Goal: Task Accomplishment & Management: Use online tool/utility

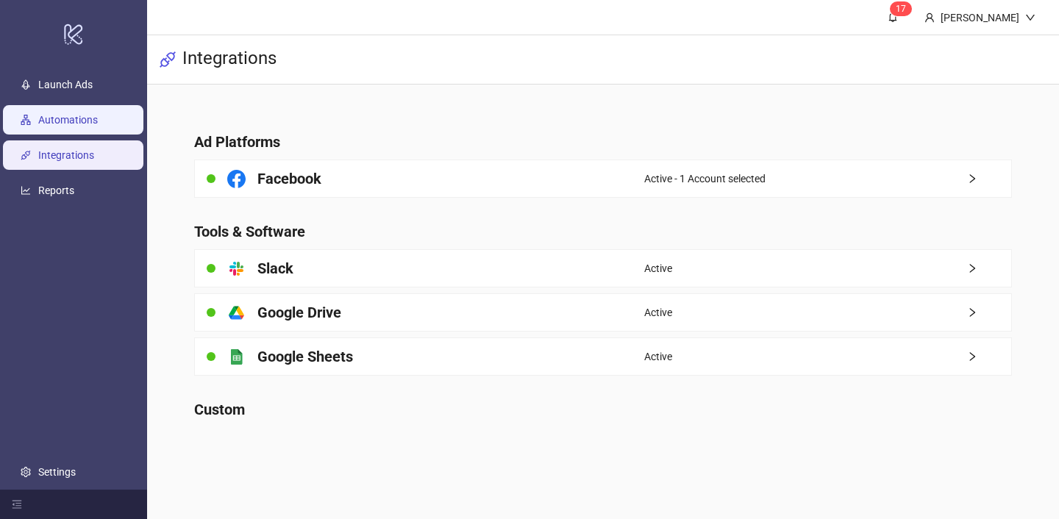
click at [98, 121] on link "Automations" at bounding box center [68, 120] width 60 height 12
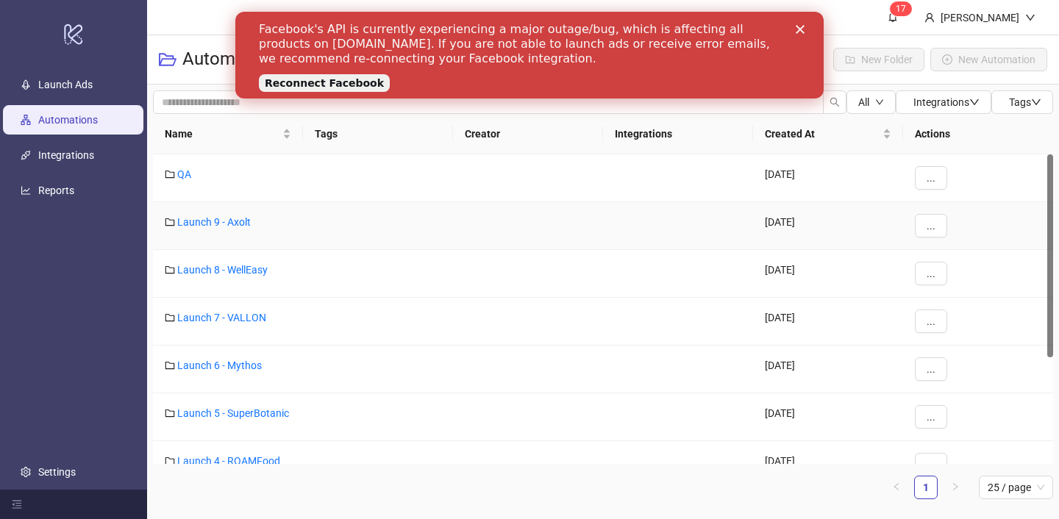
click at [268, 230] on div "Launch 9 - Axolt" at bounding box center [228, 226] width 150 height 48
click at [240, 223] on link "Launch 9 - Axolt" at bounding box center [214, 222] width 74 height 12
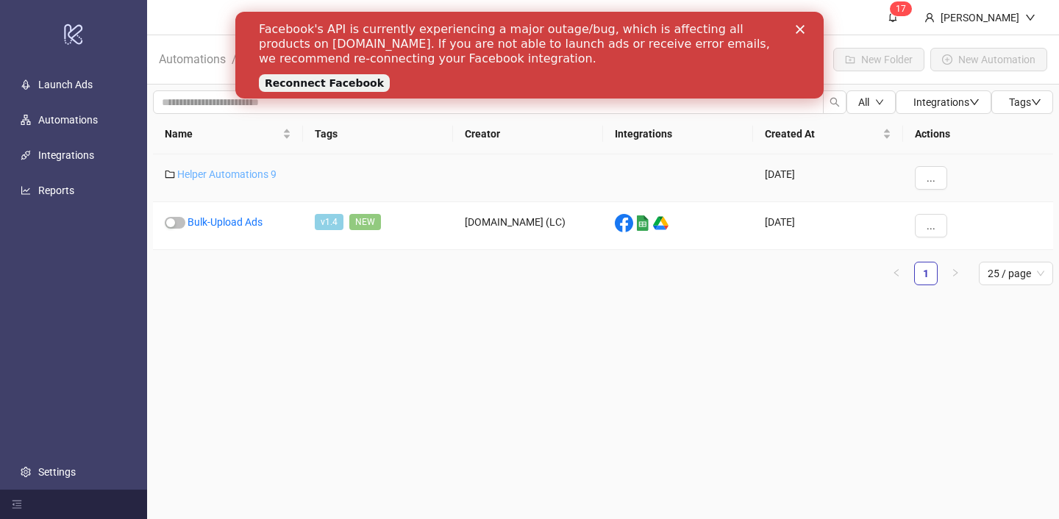
click at [248, 170] on link "Helper Automations 9" at bounding box center [226, 174] width 99 height 12
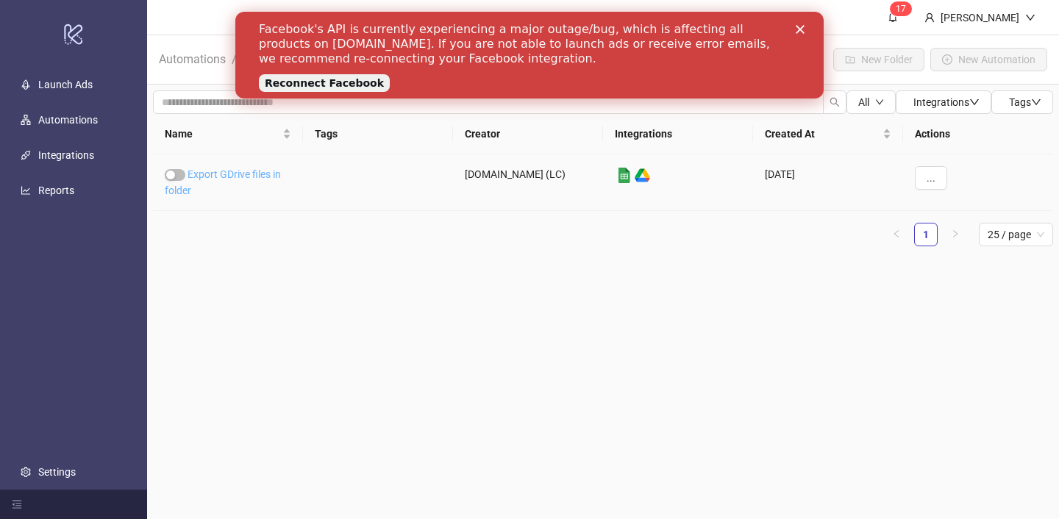
click at [243, 171] on link "Export GDrive files in folder" at bounding box center [223, 182] width 116 height 28
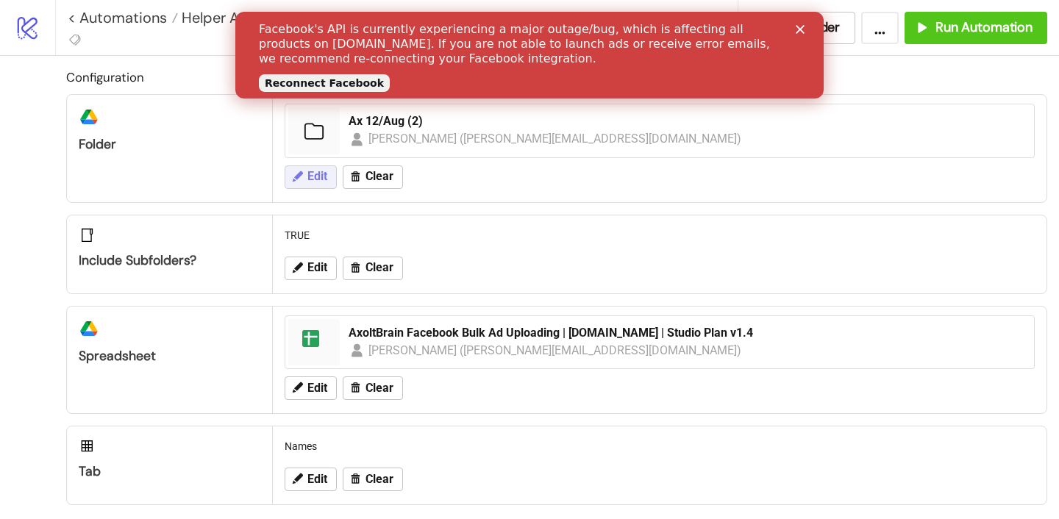
click at [308, 182] on span "Edit" at bounding box center [317, 176] width 20 height 13
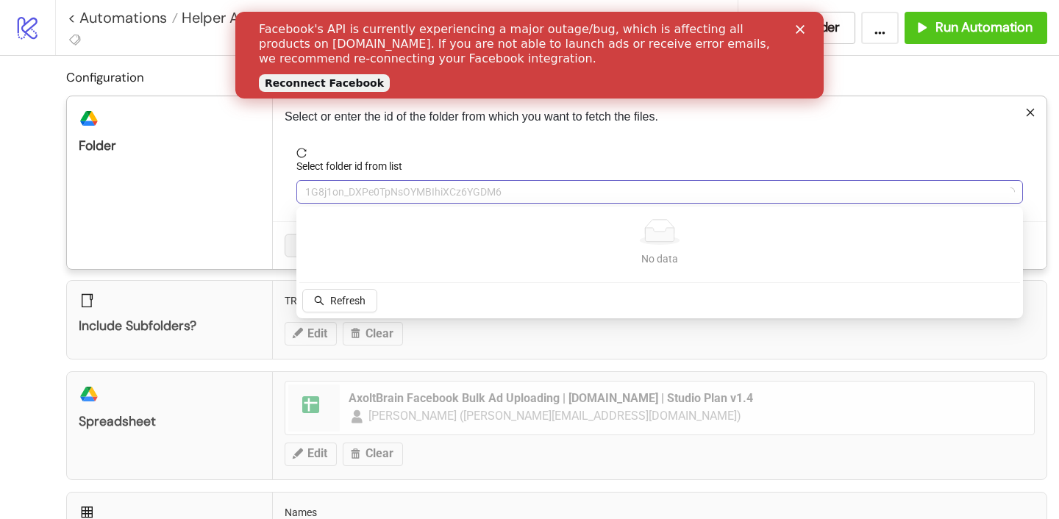
click at [403, 201] on span "1G8j1on_DXPe0TpNsOYMBIhiXCz6YGDM6" at bounding box center [659, 192] width 709 height 22
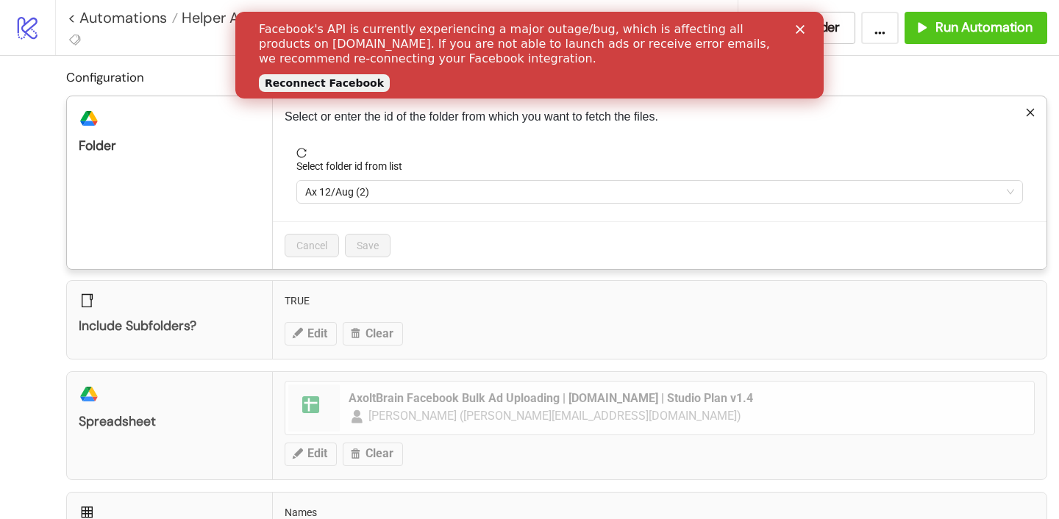
click at [384, 200] on span "Ax 12/Aug (2)" at bounding box center [659, 192] width 709 height 22
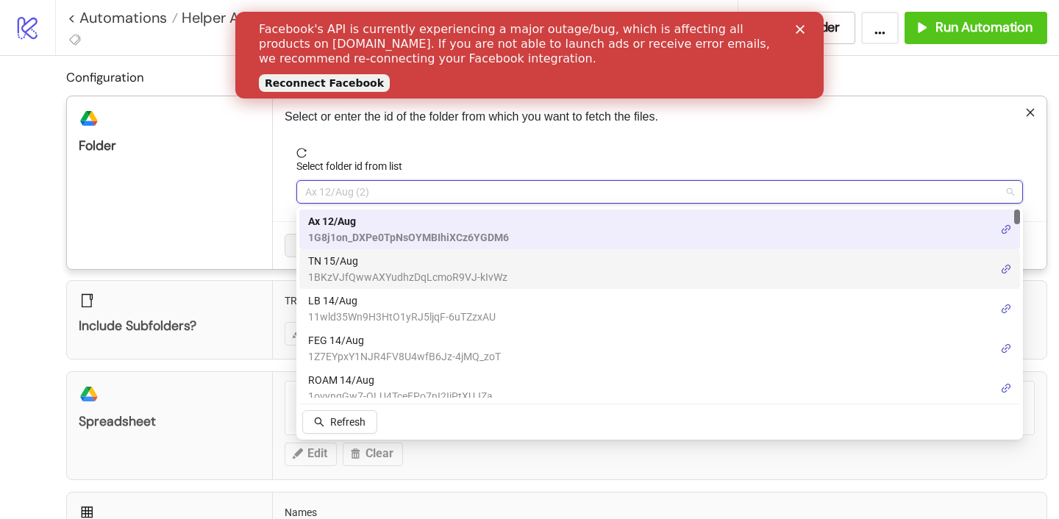
click at [369, 266] on span "TN 15/Aug" at bounding box center [407, 261] width 199 height 16
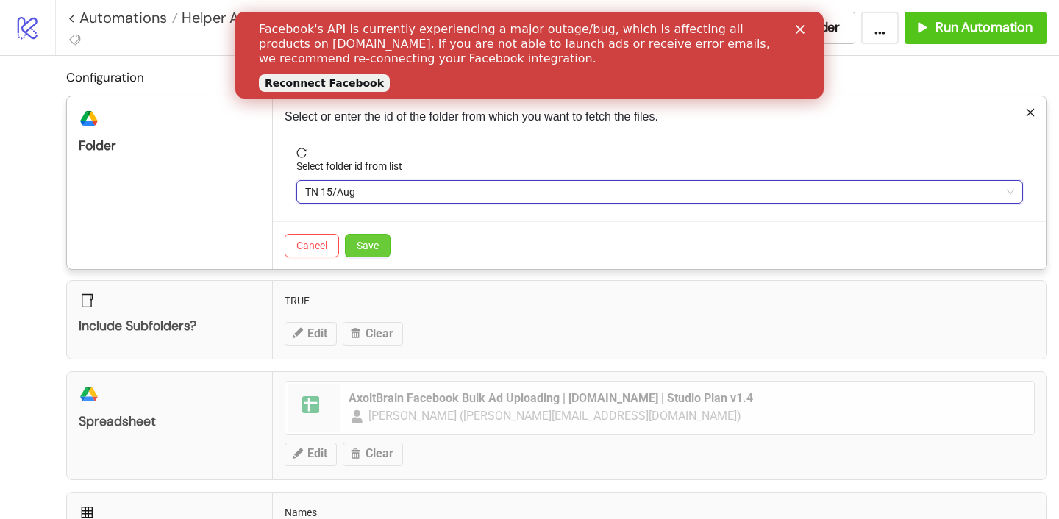
click at [366, 245] on span "Save" at bounding box center [368, 246] width 22 height 12
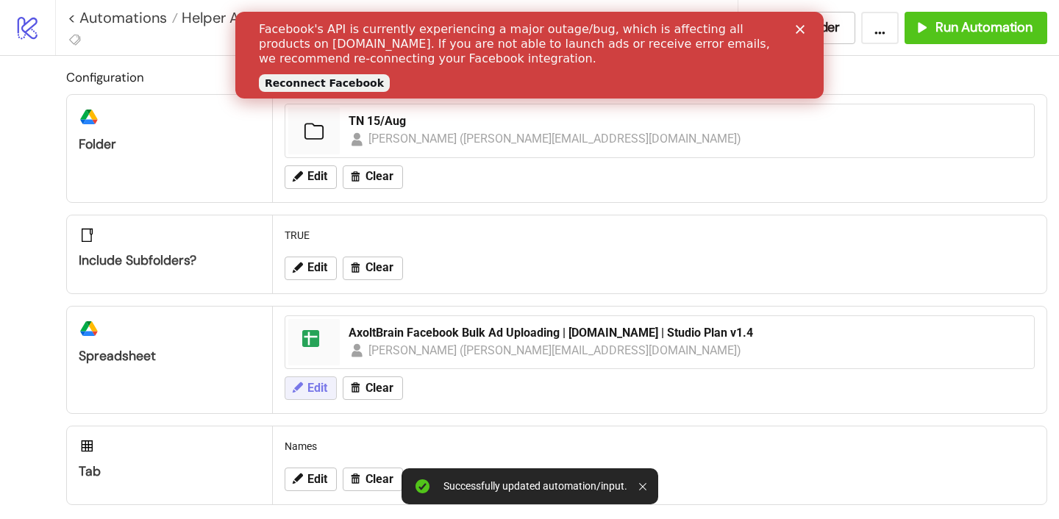
click at [304, 396] on button "Edit" at bounding box center [311, 389] width 52 height 24
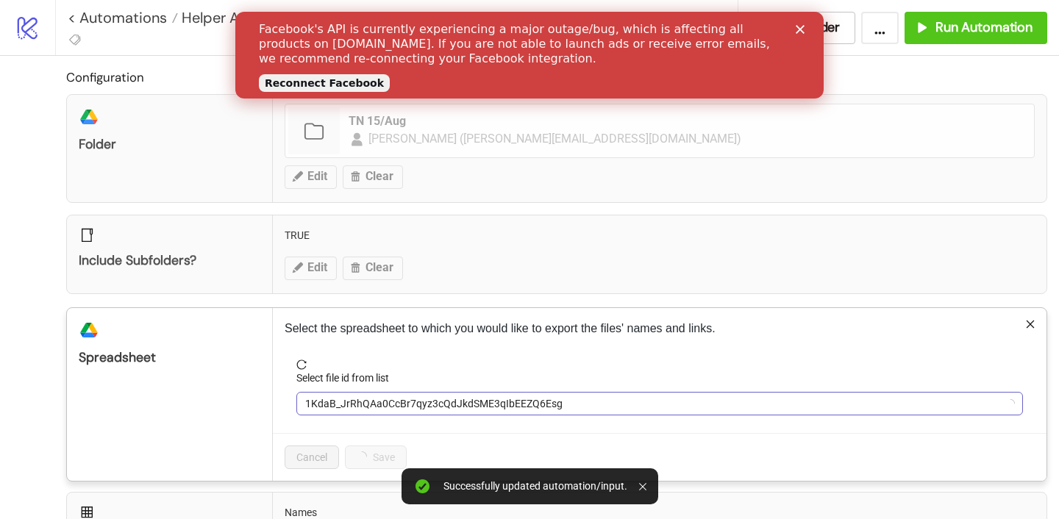
click at [343, 396] on span "1KdaB_JrRhQAa0CcBr7qyz3cQdJkdSME3qIbEEZQ6Esg" at bounding box center [659, 404] width 709 height 22
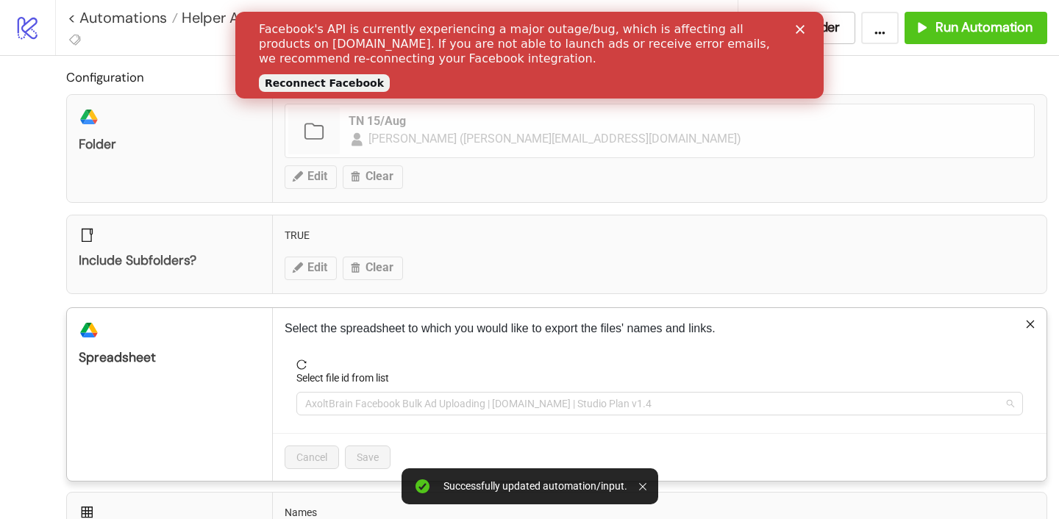
click at [338, 400] on span "AxoltBrain Facebook Bulk Ad Uploading | [DOMAIN_NAME] | Studio Plan v1.4" at bounding box center [659, 404] width 709 height 22
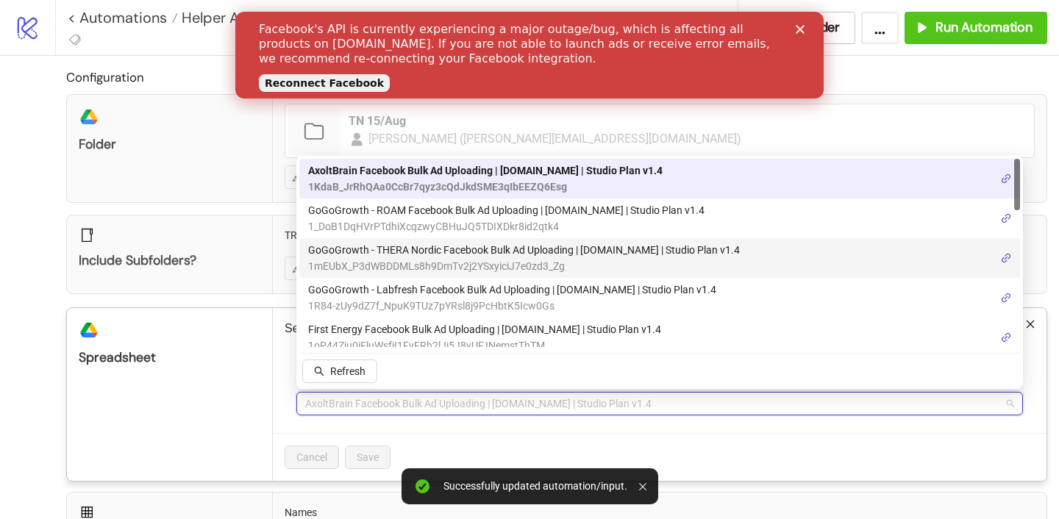
click at [399, 250] on span "GoGoGrowth - THERA Nordic Facebook Bulk Ad Uploading | [DOMAIN_NAME] | Studio P…" at bounding box center [524, 250] width 432 height 16
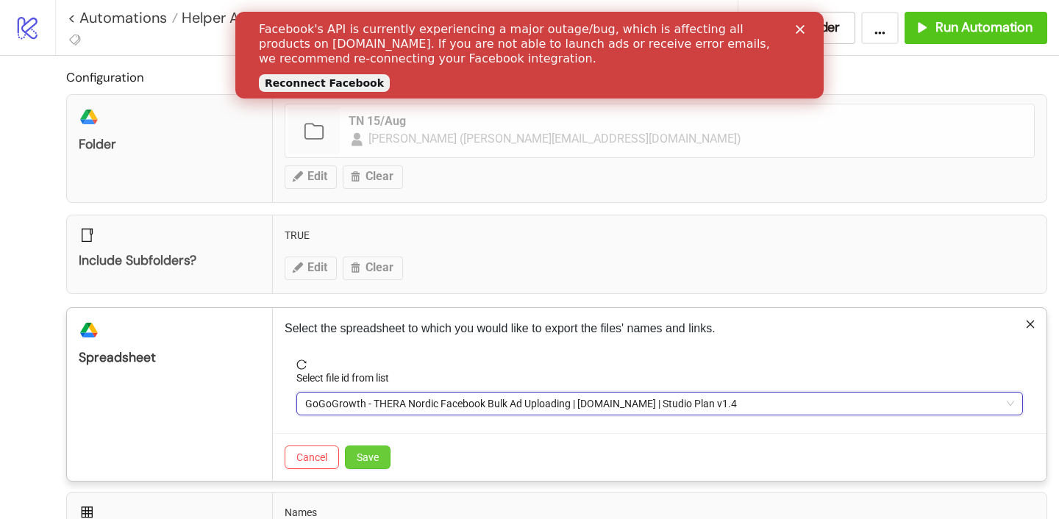
click at [375, 463] on button "Save" at bounding box center [368, 458] width 46 height 24
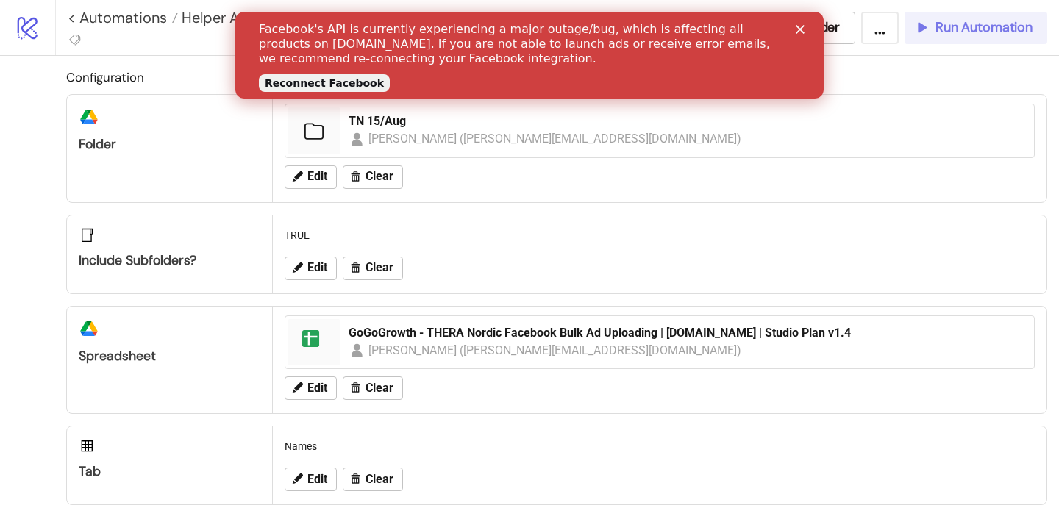
click at [973, 31] on span "Run Automation" at bounding box center [984, 27] width 97 height 17
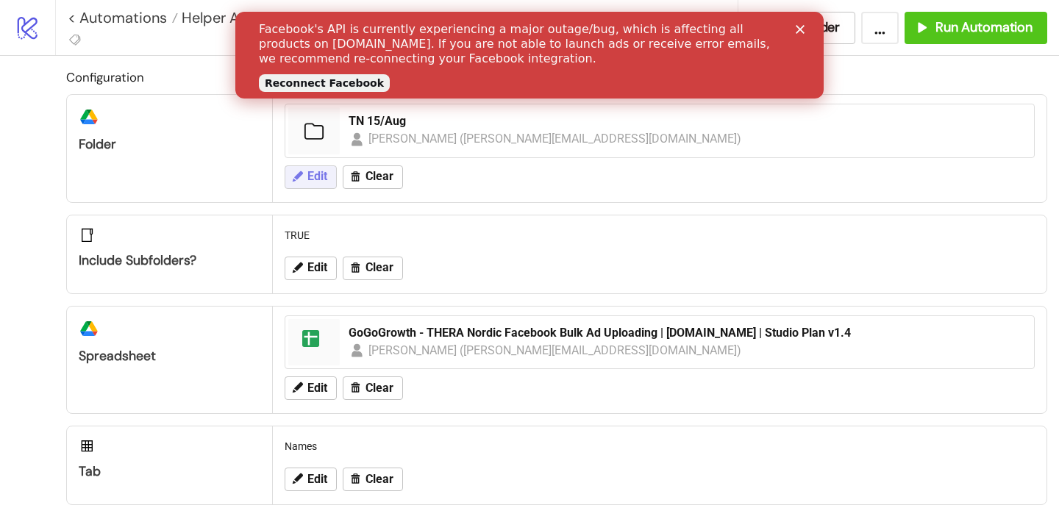
click at [327, 166] on button "Edit" at bounding box center [311, 178] width 52 height 24
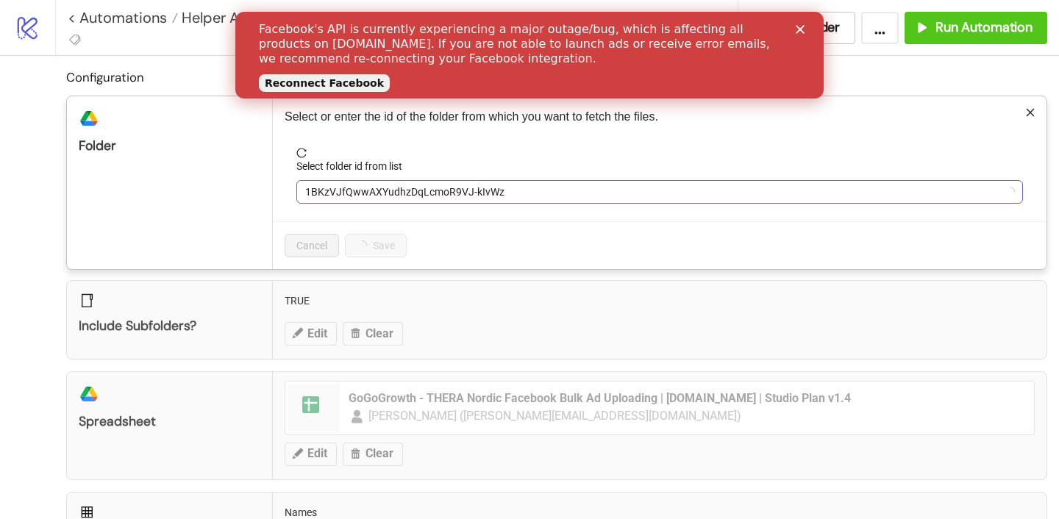
click at [344, 186] on span "1BKzVJfQwwAXYudhzDqLcmoR9VJ-kIvWz" at bounding box center [659, 192] width 709 height 22
click at [804, 25] on icon "Close" at bounding box center [800, 29] width 9 height 9
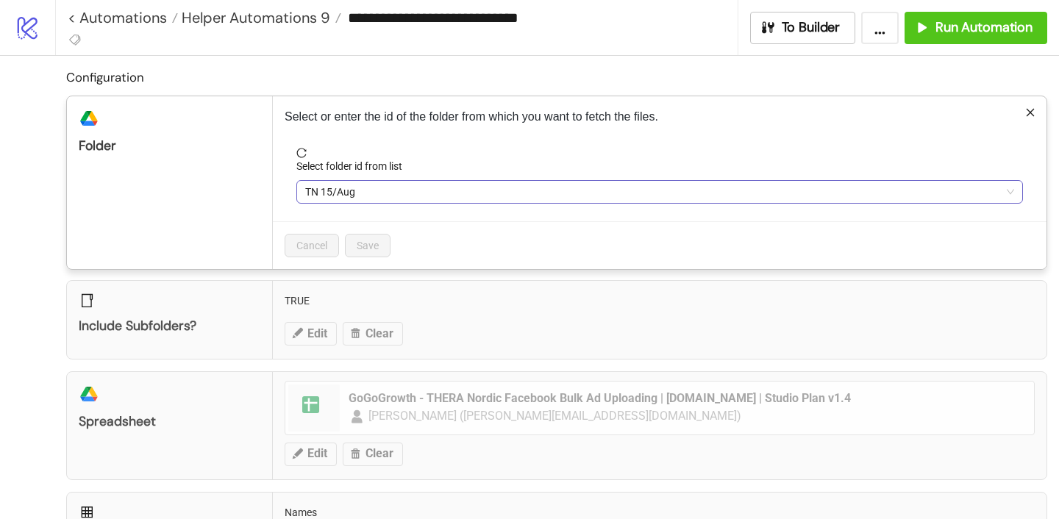
click at [458, 193] on span "TN 15/Aug" at bounding box center [659, 192] width 709 height 22
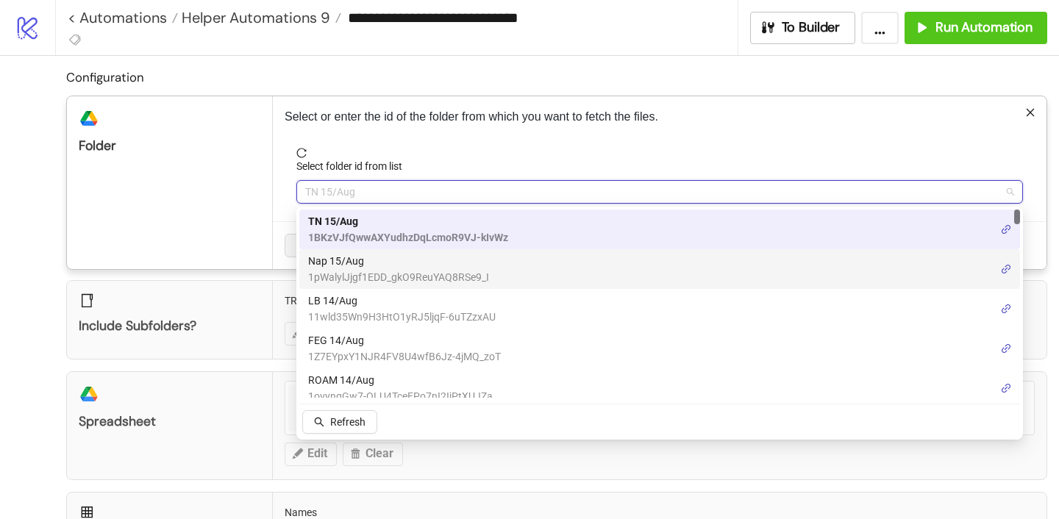
click at [421, 261] on span "Nap 15/Aug" at bounding box center [398, 261] width 181 height 16
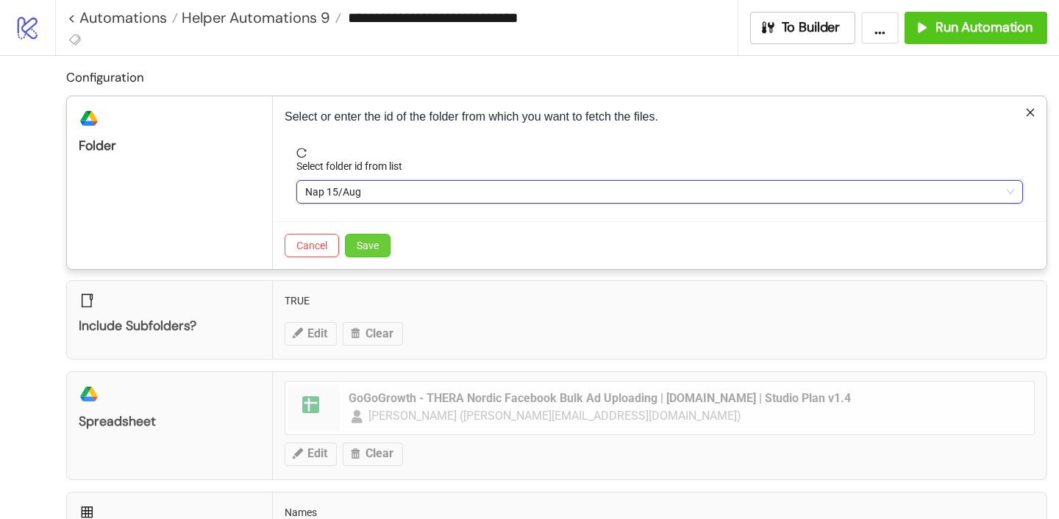
click at [370, 245] on span "Save" at bounding box center [368, 246] width 22 height 12
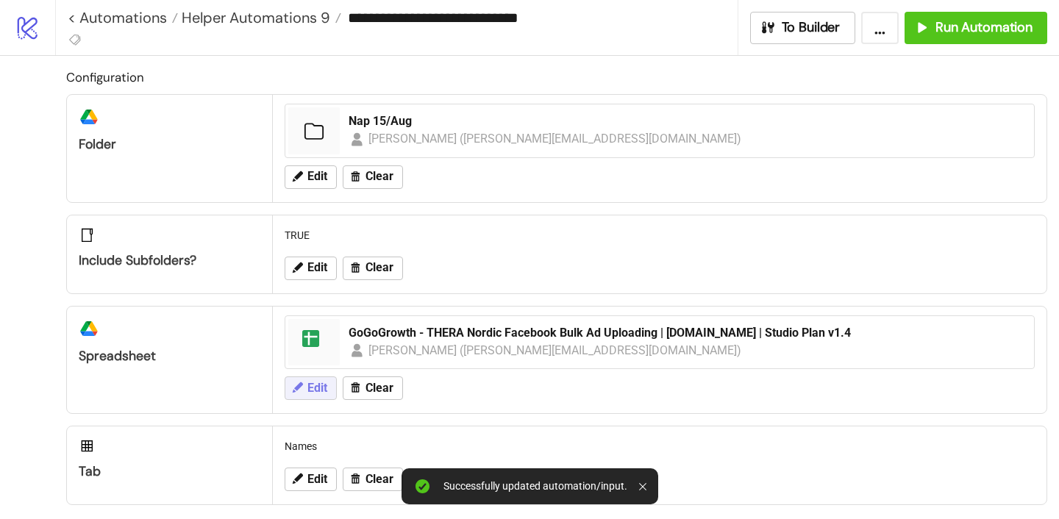
click at [311, 391] on span "Edit" at bounding box center [317, 388] width 20 height 13
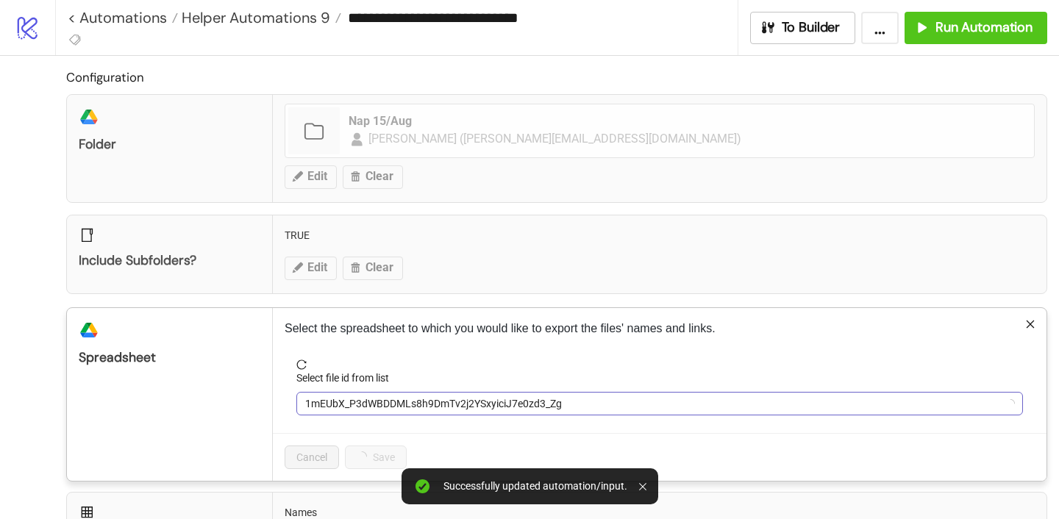
click at [371, 392] on div "1mEUbX_P3dWBDDMLs8h9DmTv2j2YSxyiciJ7e0zd3_Zg" at bounding box center [659, 404] width 727 height 24
click at [371, 392] on div "GoGoGrowth - THERA Nordic Facebook Bulk Ad Uploading | [DOMAIN_NAME] | Studio P…" at bounding box center [659, 404] width 727 height 24
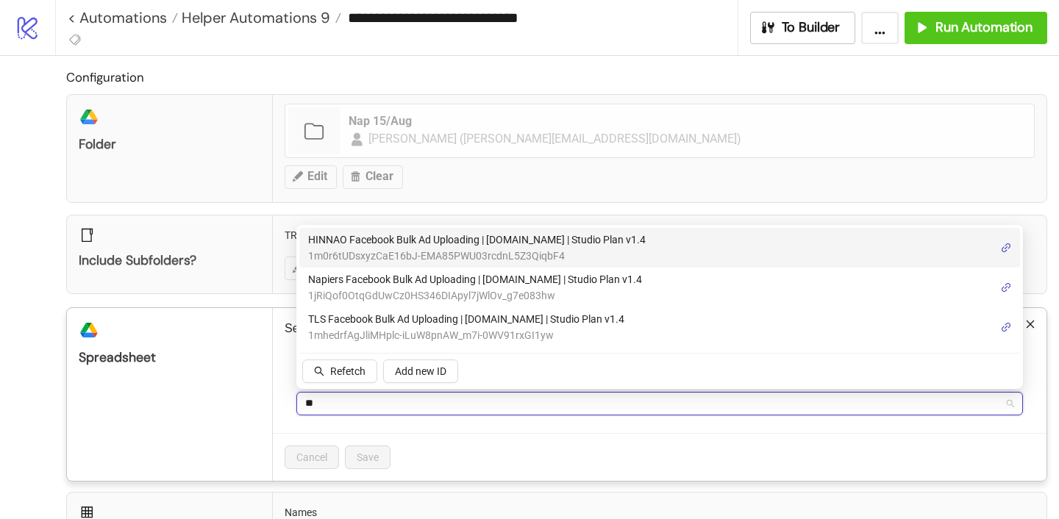
type input "***"
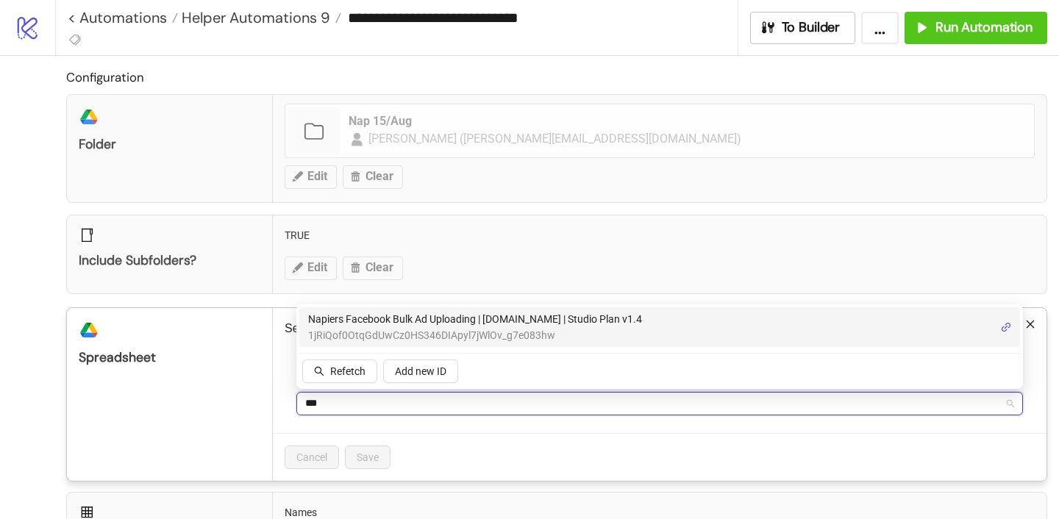
click at [355, 330] on span "1jRiQof0OtqGdUwCz0HS346DIApyl7jWlOv_g7e083hw" at bounding box center [475, 335] width 334 height 16
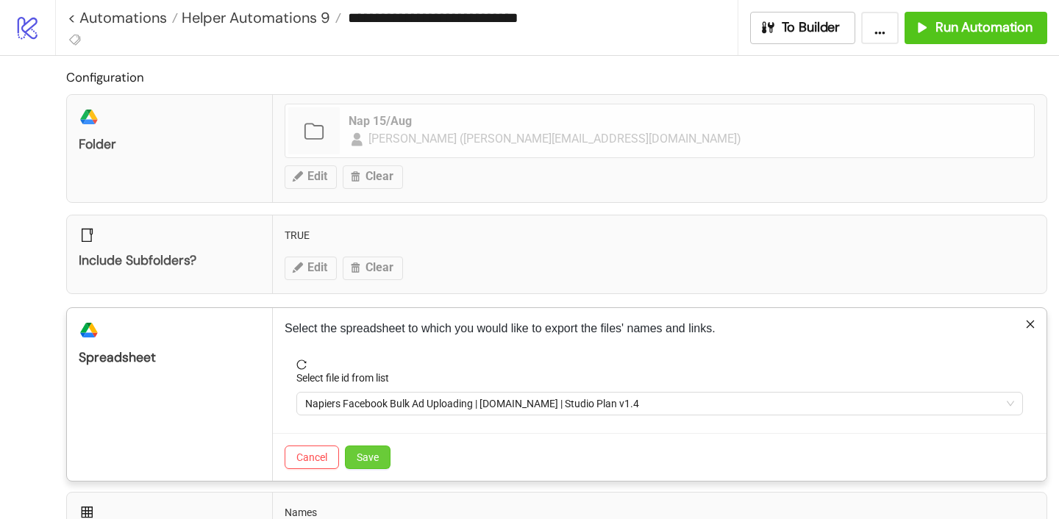
click at [371, 453] on span "Save" at bounding box center [368, 458] width 22 height 12
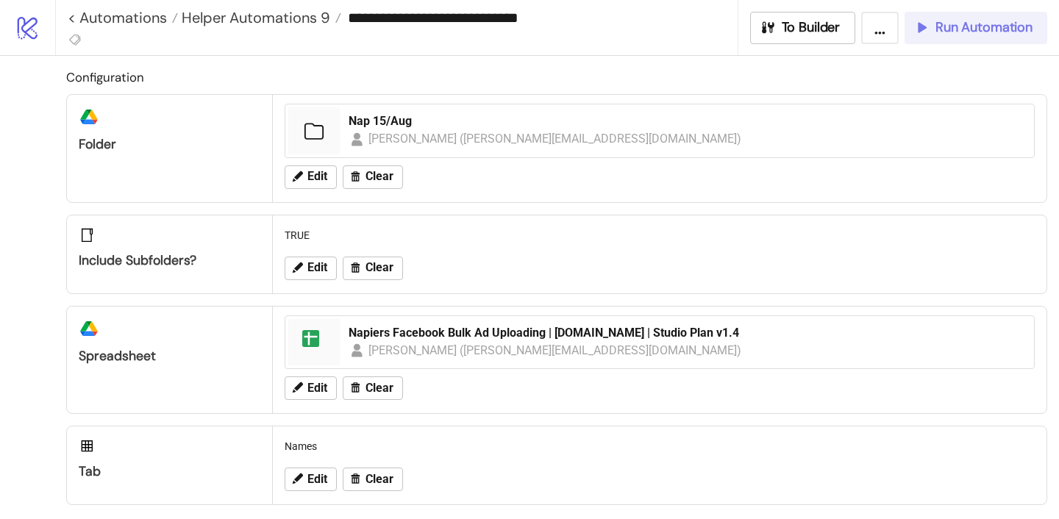
click at [958, 14] on button "Run Automation" at bounding box center [976, 28] width 143 height 32
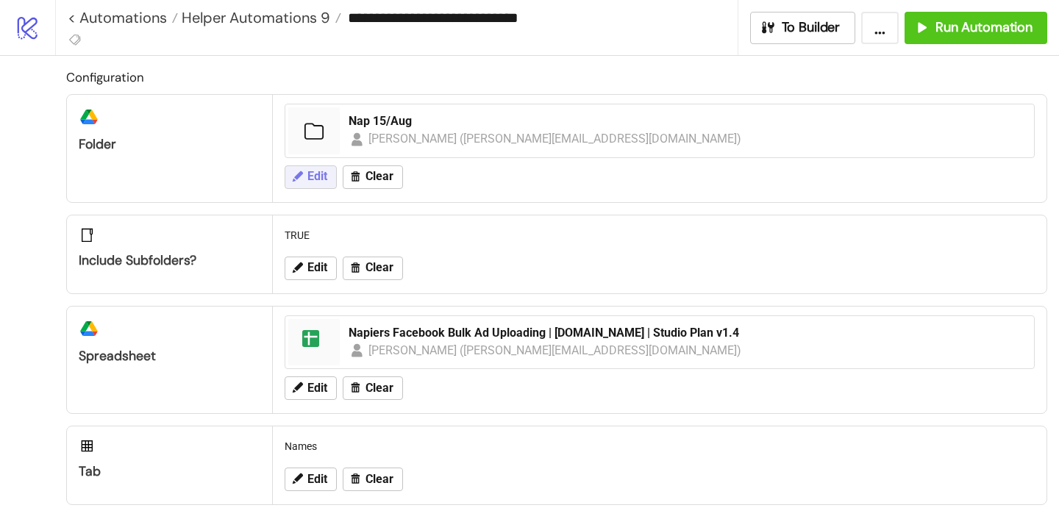
click at [321, 179] on span "Edit" at bounding box center [317, 176] width 20 height 13
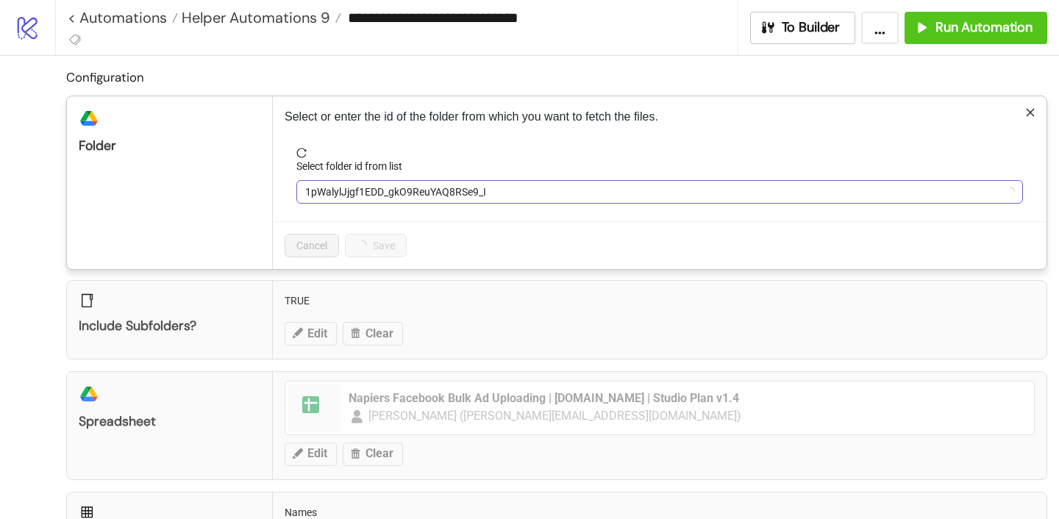
click at [343, 189] on span "1pWalylJjgf1EDD_gkO9ReuYAQ8RSe9_I" at bounding box center [659, 192] width 709 height 22
click at [343, 189] on span "Nap 15/Aug" at bounding box center [659, 192] width 709 height 22
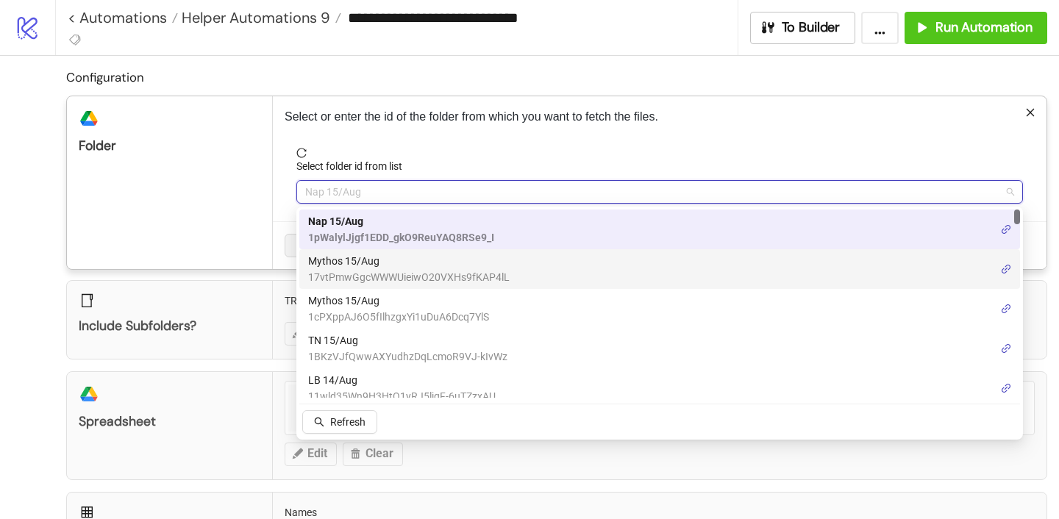
click at [349, 260] on span "Mythos 15/Aug" at bounding box center [409, 261] width 202 height 16
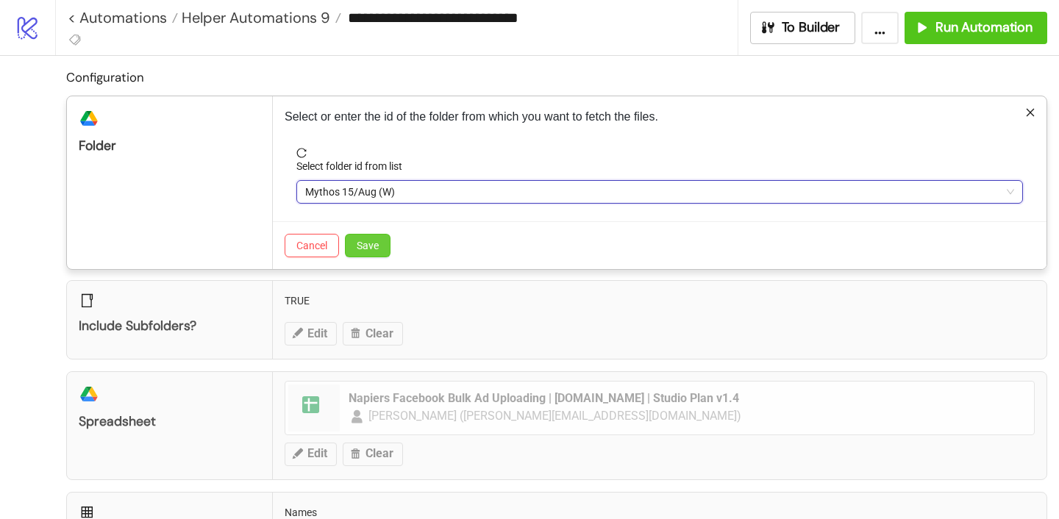
click at [363, 240] on span "Save" at bounding box center [368, 246] width 22 height 12
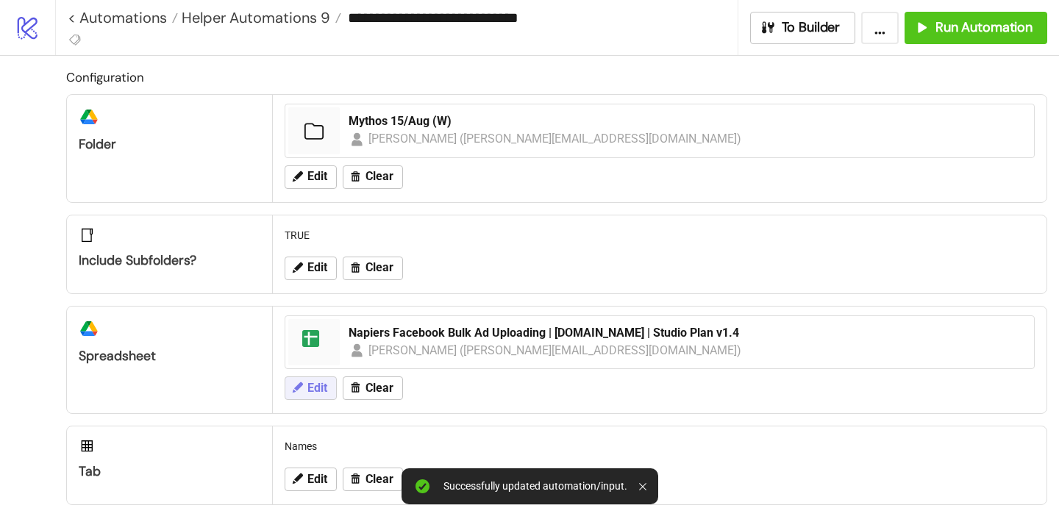
click at [310, 387] on span "Edit" at bounding box center [317, 388] width 20 height 13
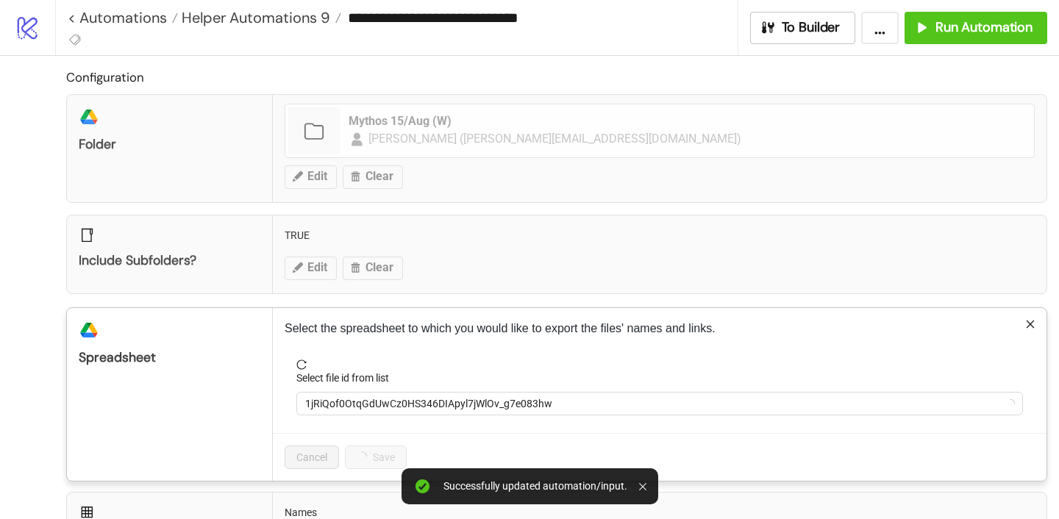
click at [376, 419] on form "Select file id from list 1jRiQof0OtqGdUwCz0HS346DIApyl7jWlOv_g7e083hw" at bounding box center [660, 397] width 750 height 74
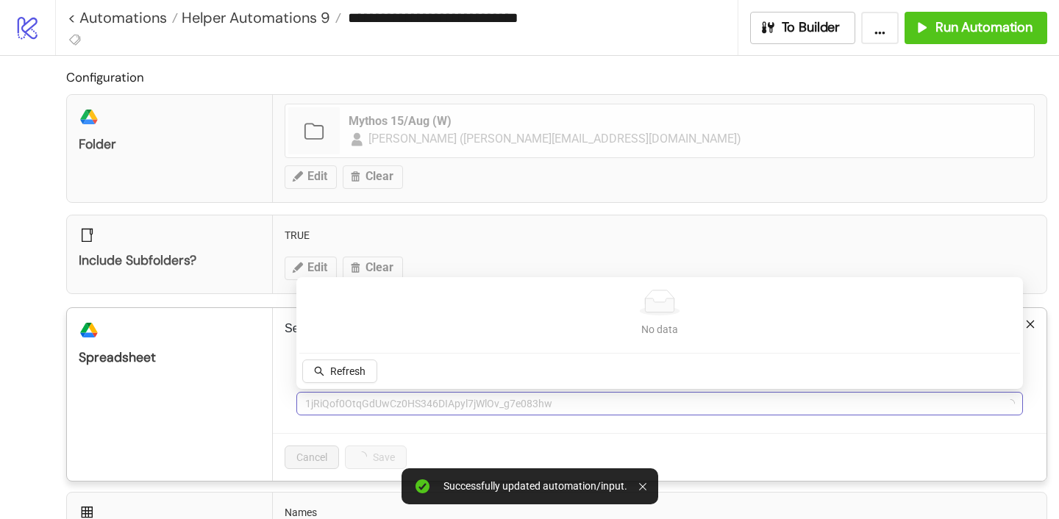
click at [374, 413] on span "1jRiQof0OtqGdUwCz0HS346DIApyl7jWlOv_g7e083hw" at bounding box center [659, 404] width 709 height 22
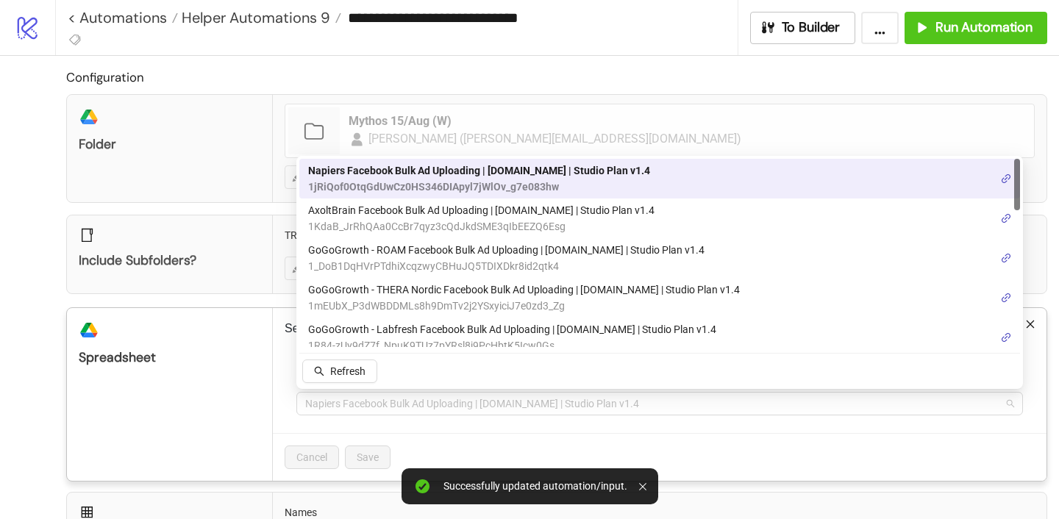
click at [367, 410] on span "Napiers Facebook Bulk Ad Uploading | [DOMAIN_NAME] | Studio Plan v1.4" at bounding box center [659, 404] width 709 height 22
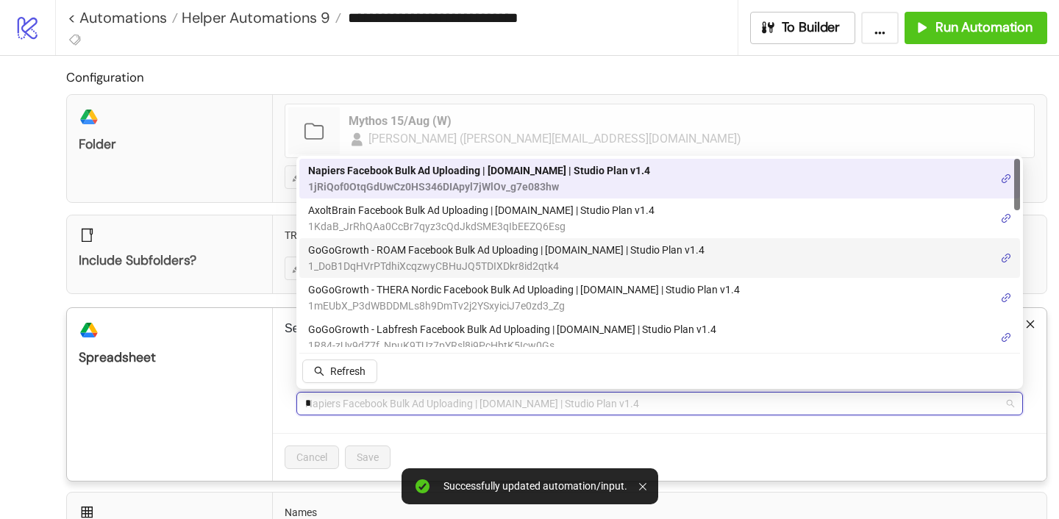
type input "**"
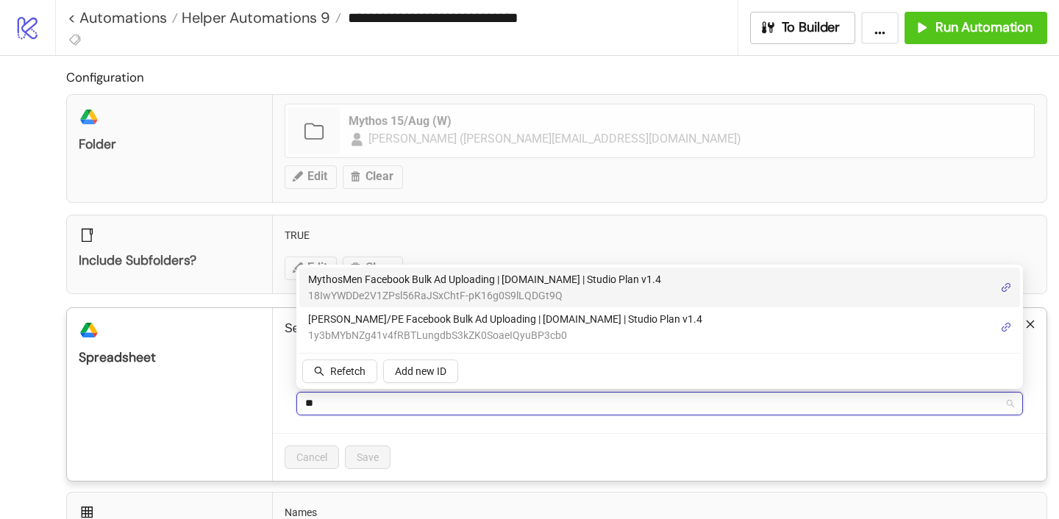
click at [396, 290] on span "18IwYWDDe2V1ZPsl56RaJSxChtF-pK16g0S9lLQDGt9Q" at bounding box center [484, 296] width 353 height 16
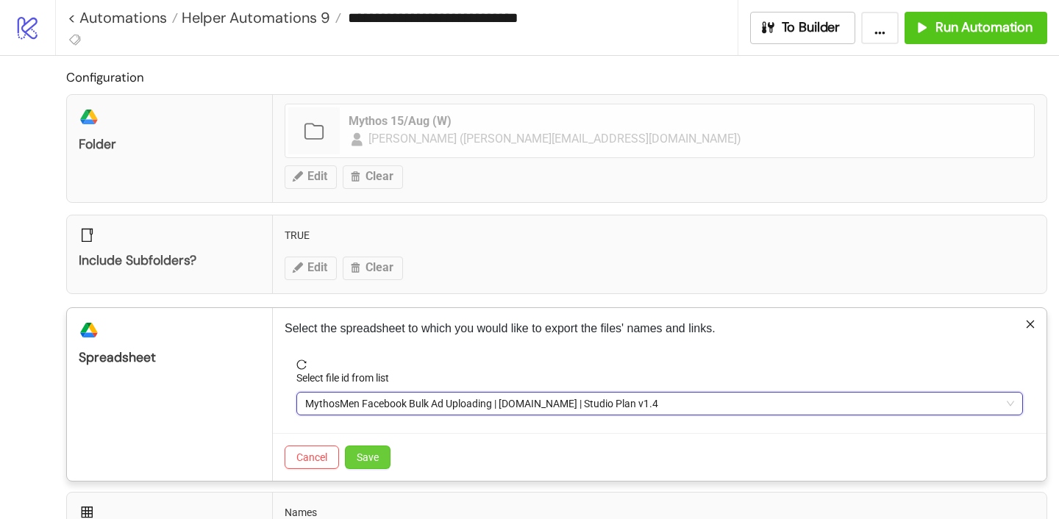
click at [375, 449] on button "Save" at bounding box center [368, 458] width 46 height 24
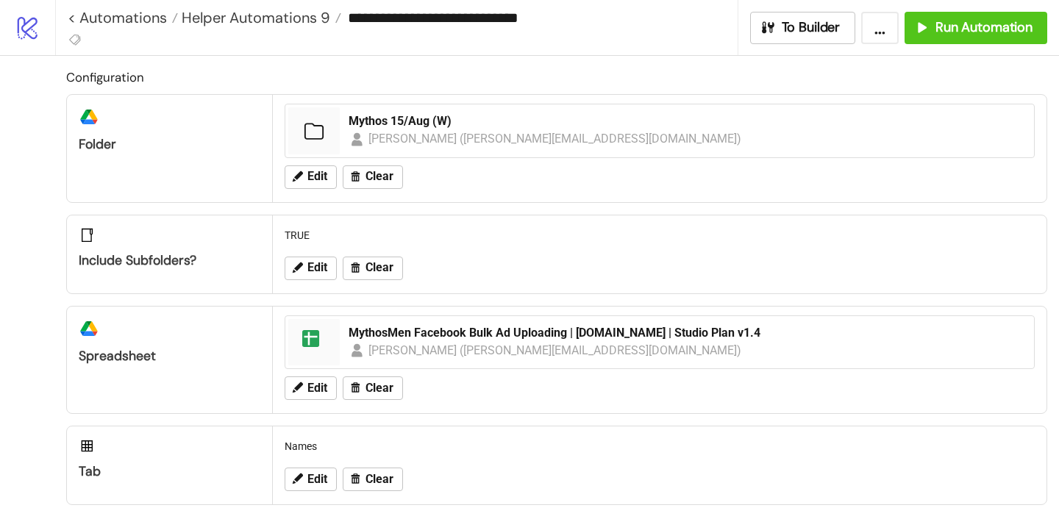
click at [998, 6] on div "**********" at bounding box center [557, 27] width 1004 height 55
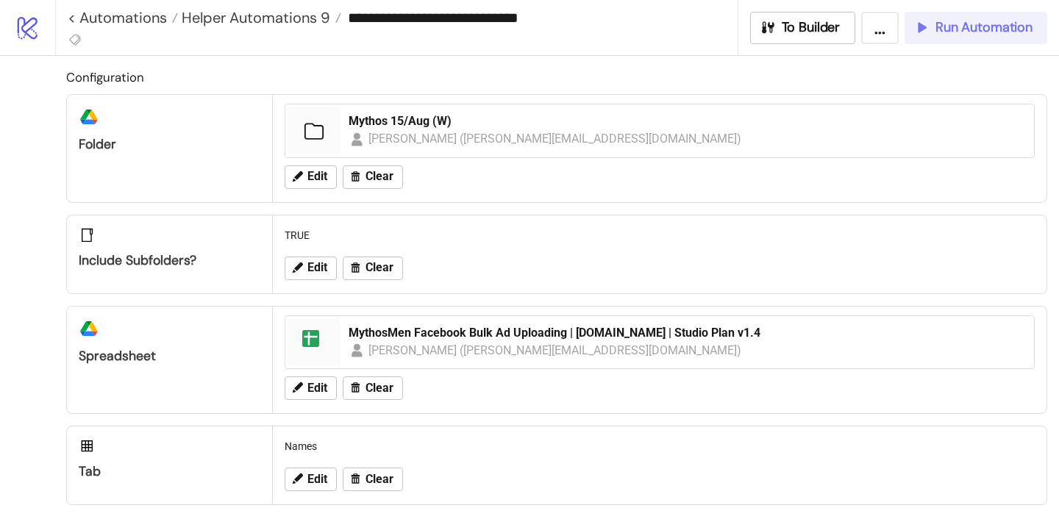
click at [969, 33] on span "Run Automation" at bounding box center [984, 27] width 97 height 17
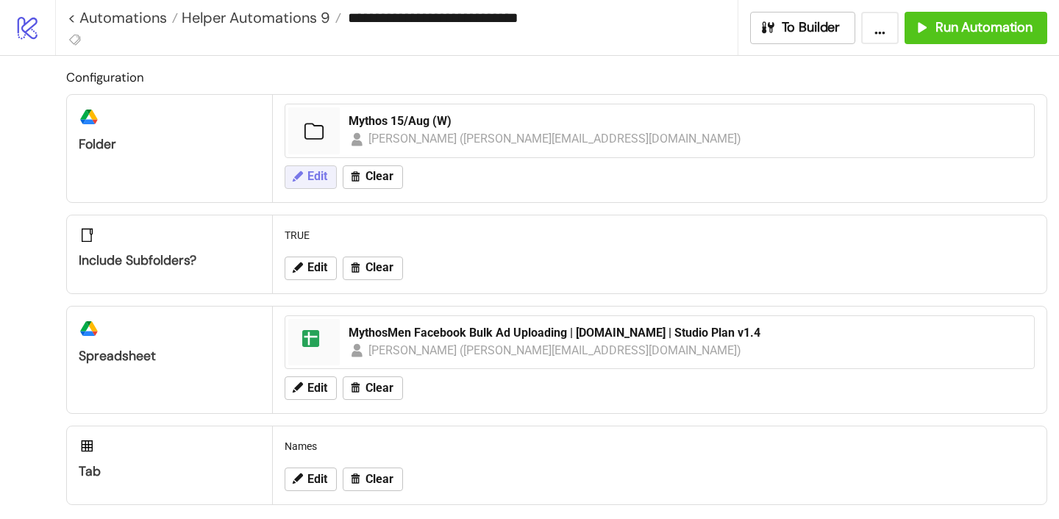
click at [325, 168] on button "Edit" at bounding box center [311, 178] width 52 height 24
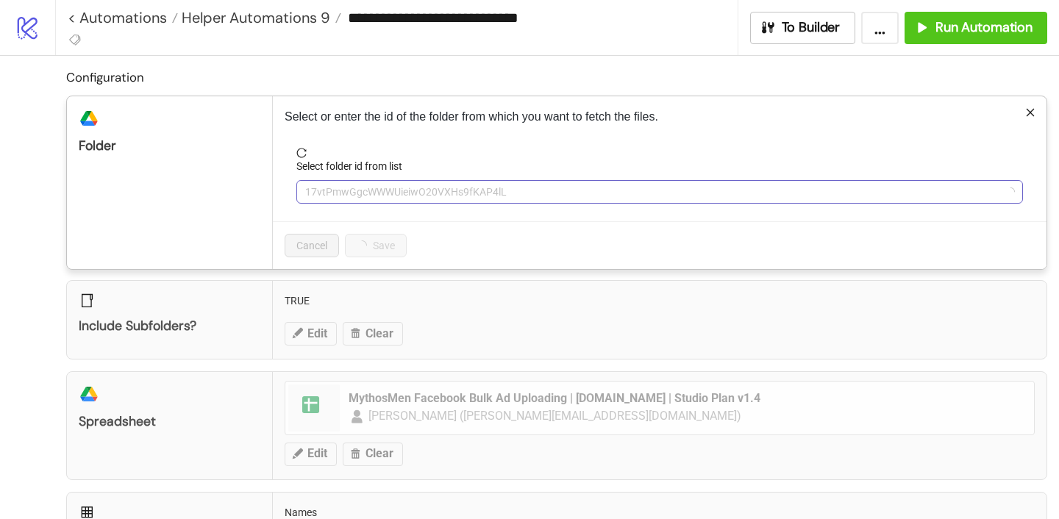
click at [359, 199] on span "17vtPmwGgcWWWUieiwO20VXHs9fKAP4lL" at bounding box center [659, 192] width 709 height 22
click at [359, 196] on span "Mythos 15/Aug (W)" at bounding box center [659, 192] width 709 height 22
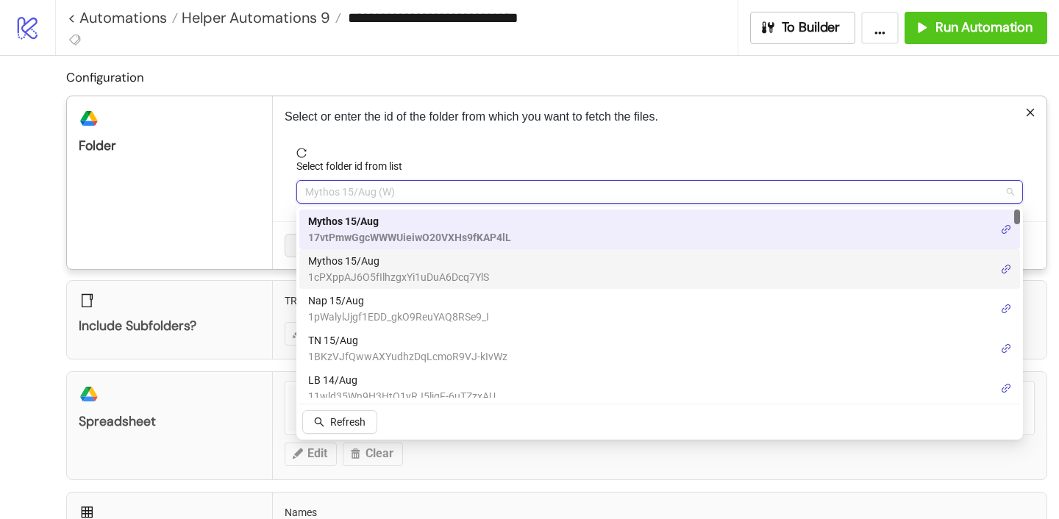
click at [366, 255] on span "Mythos 15/Aug" at bounding box center [398, 261] width 181 height 16
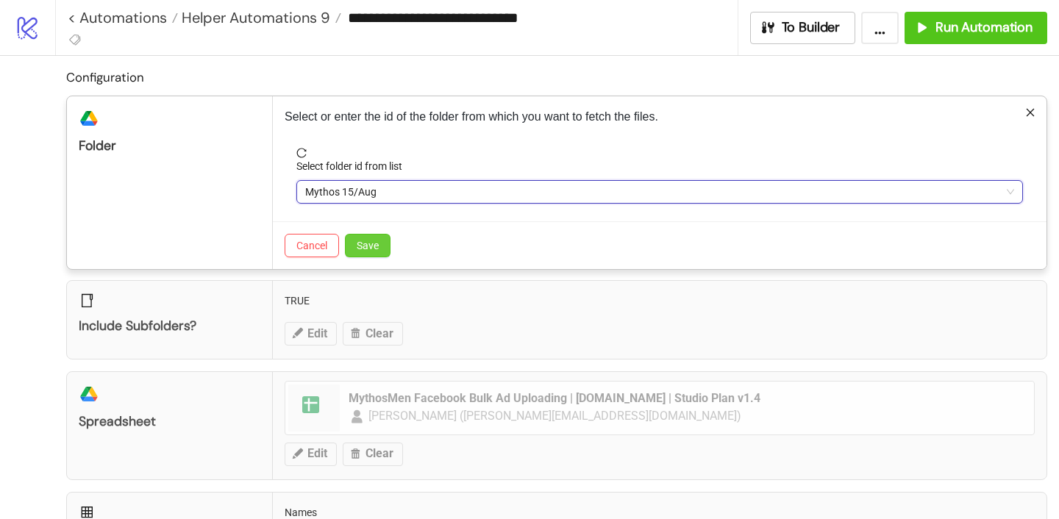
click at [374, 246] on span "Save" at bounding box center [368, 246] width 22 height 12
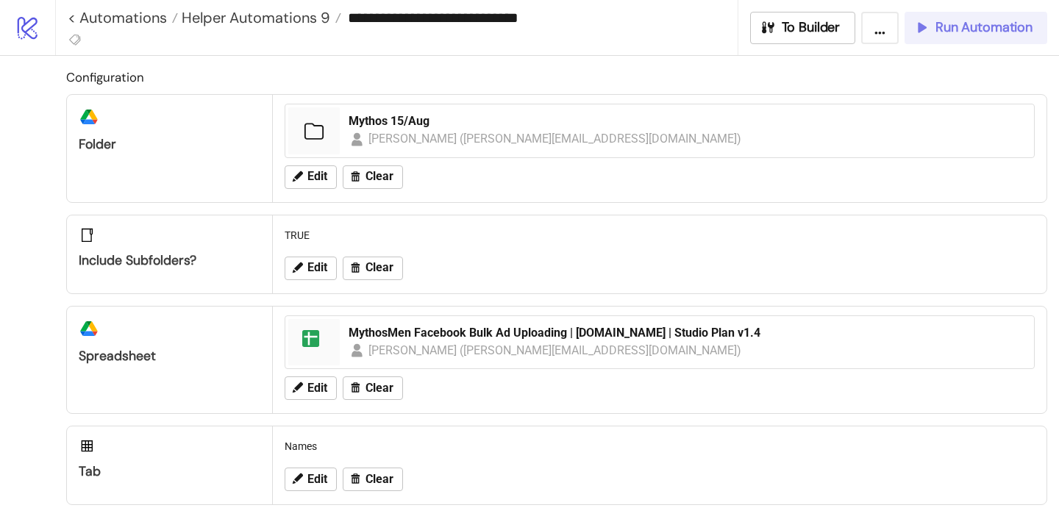
click at [953, 18] on button "Run Automation" at bounding box center [976, 28] width 143 height 32
